Goal: Transaction & Acquisition: Book appointment/travel/reservation

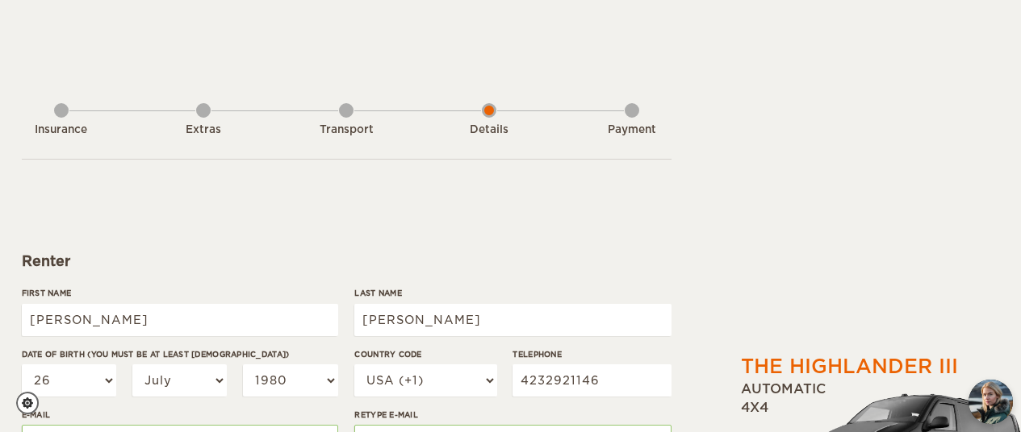
select select "26"
select select "07"
select select "1980"
select select "222"
select select "26"
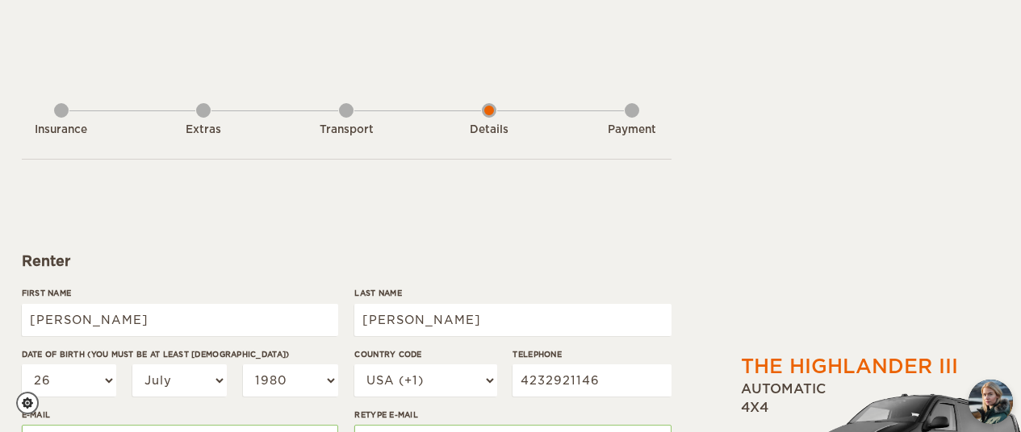
select select "07"
select select "1980"
select select "2"
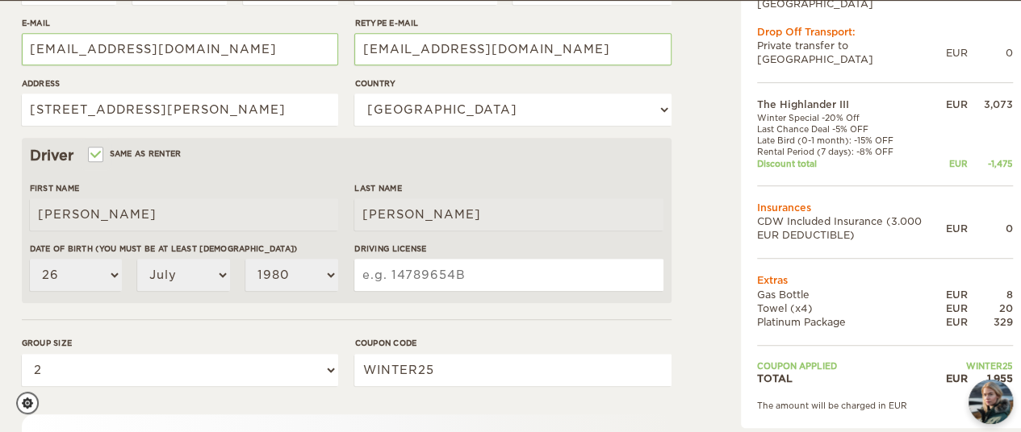
scroll to position [393, 0]
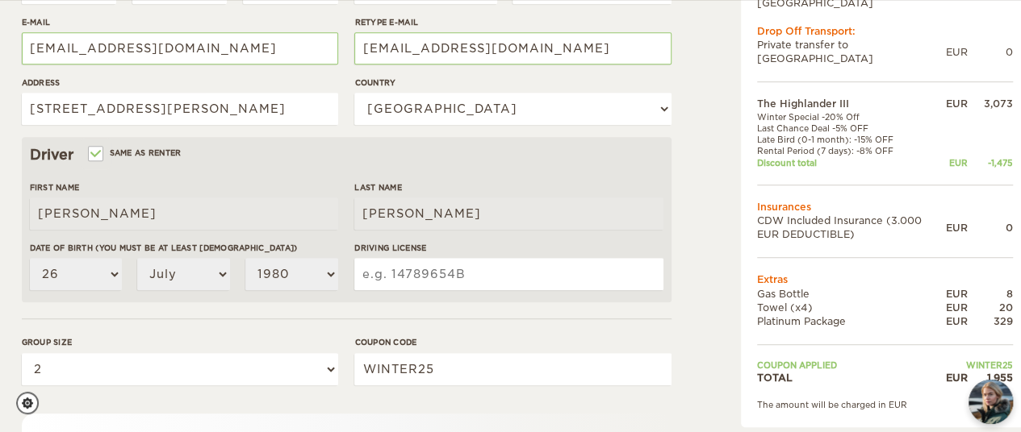
click at [382, 280] on input "Driving License" at bounding box center [508, 274] width 308 height 32
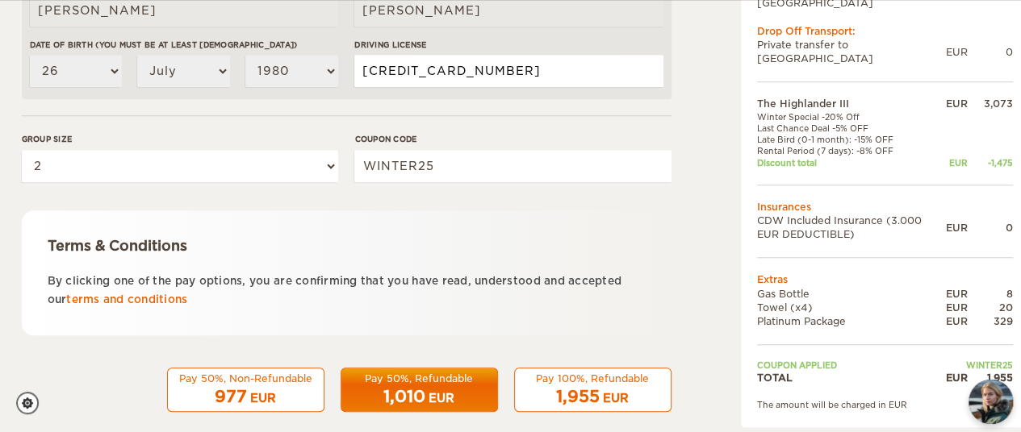
scroll to position [616, 0]
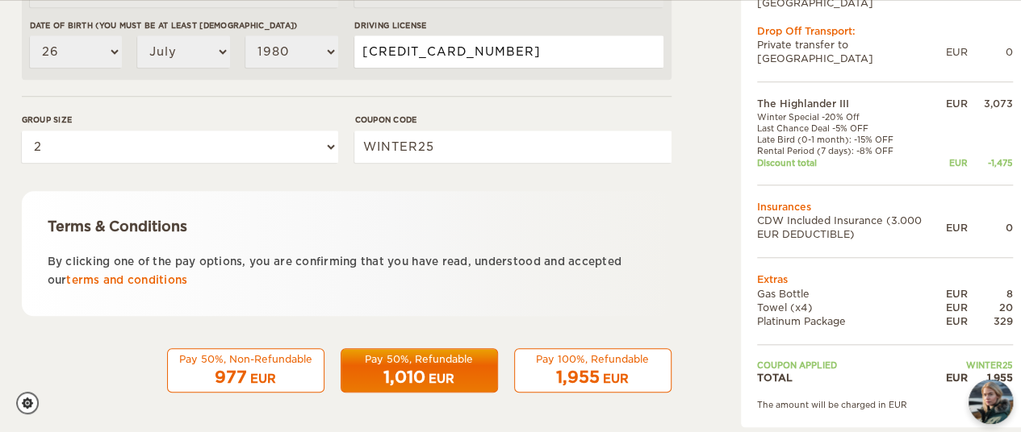
type input "4050490004461889"
click at [592, 377] on span "1,955" at bounding box center [578, 377] width 44 height 19
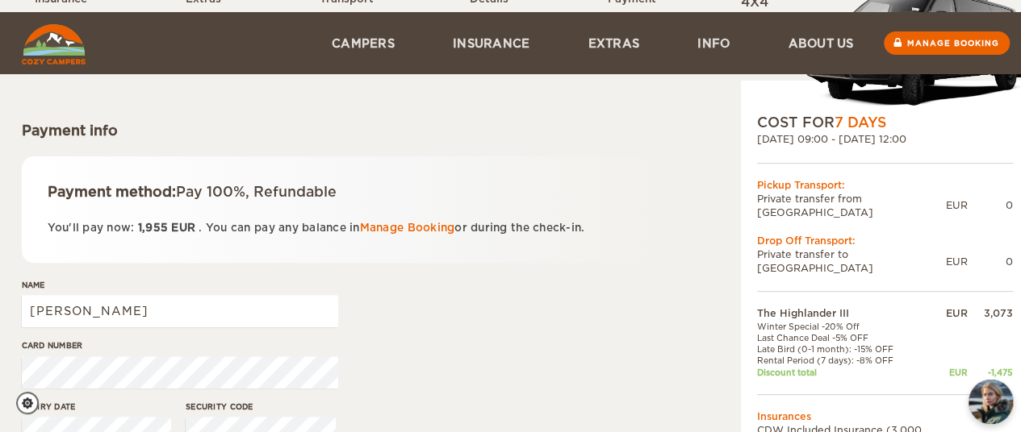
scroll to position [232, 0]
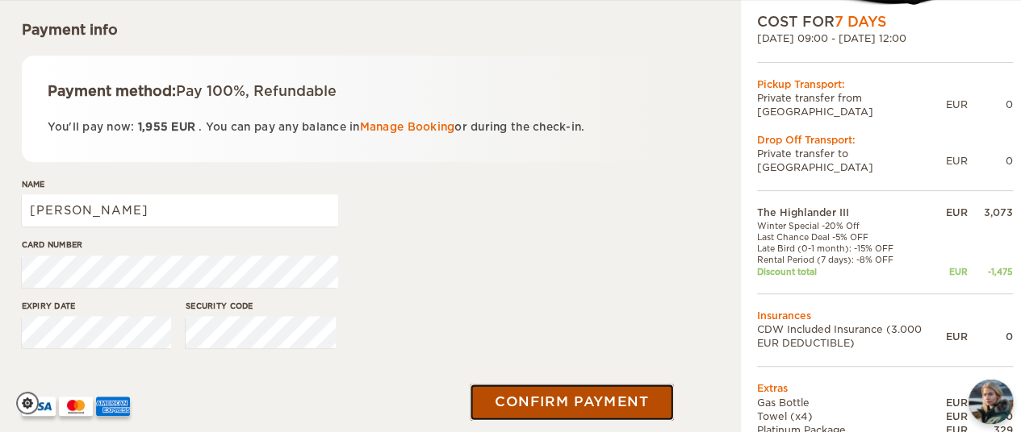
click at [549, 388] on button "Confirm payment" at bounding box center [571, 402] width 203 height 36
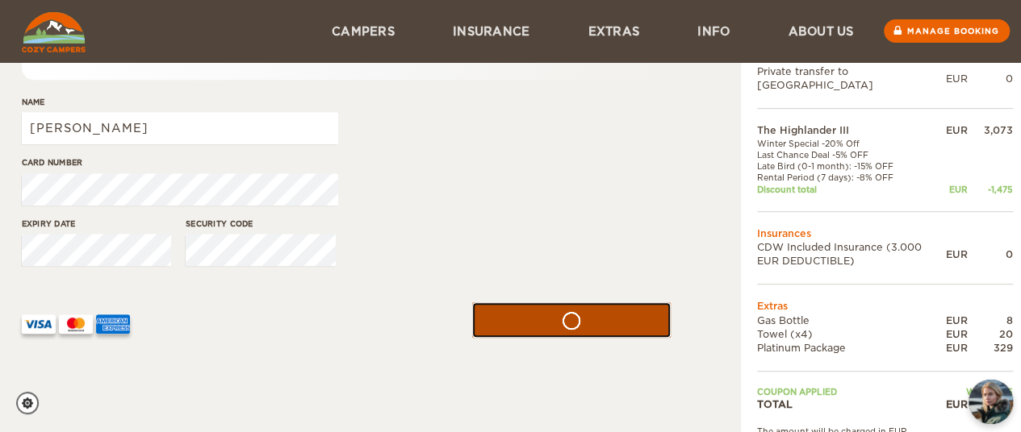
scroll to position [284, 0]
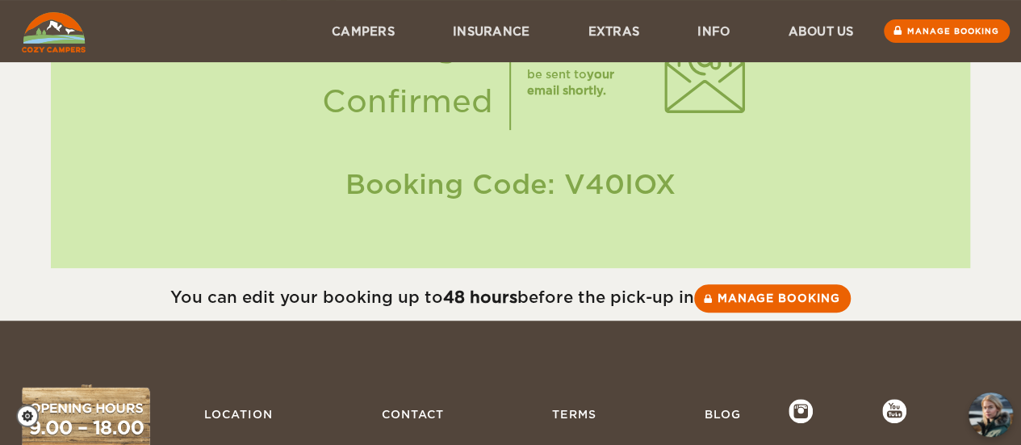
scroll to position [18, 0]
